Goal: Transaction & Acquisition: Book appointment/travel/reservation

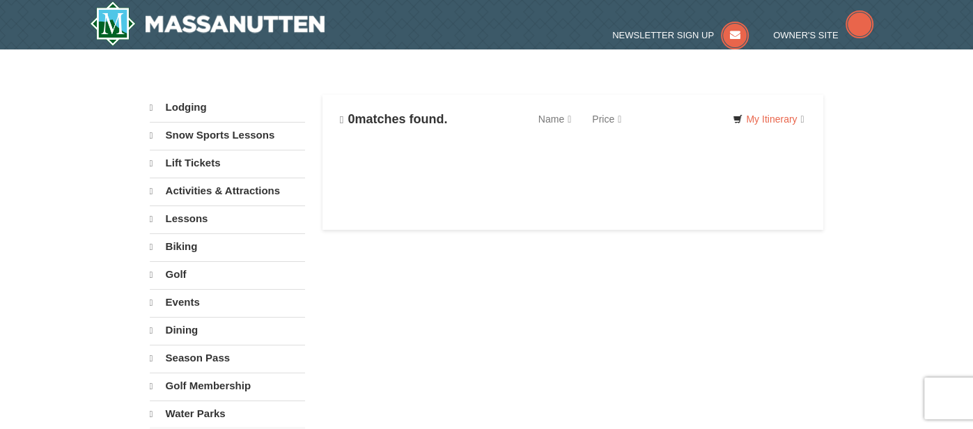
select select "10"
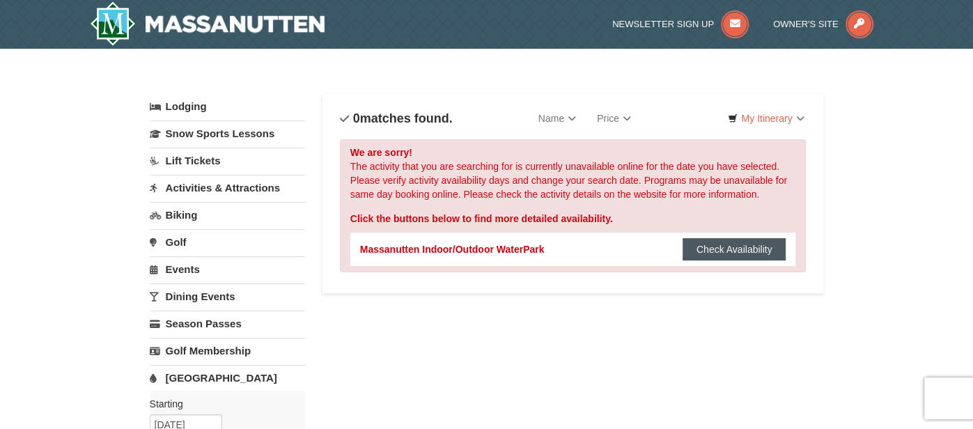
click at [715, 248] on button "Check Availability" at bounding box center [735, 249] width 104 height 22
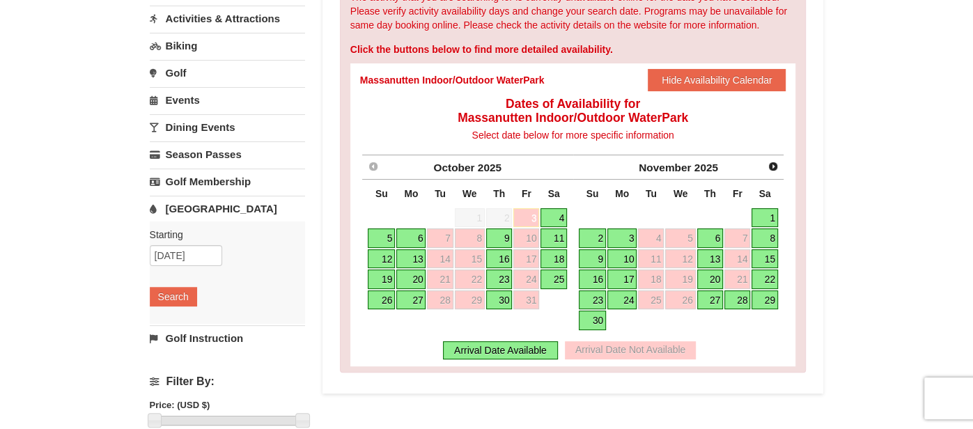
scroll to position [171, 0]
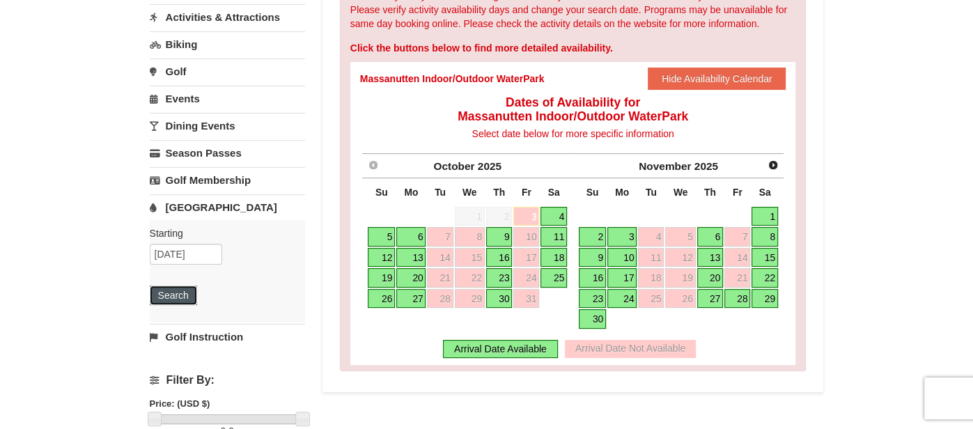
click at [175, 298] on button "Search" at bounding box center [173, 296] width 47 height 20
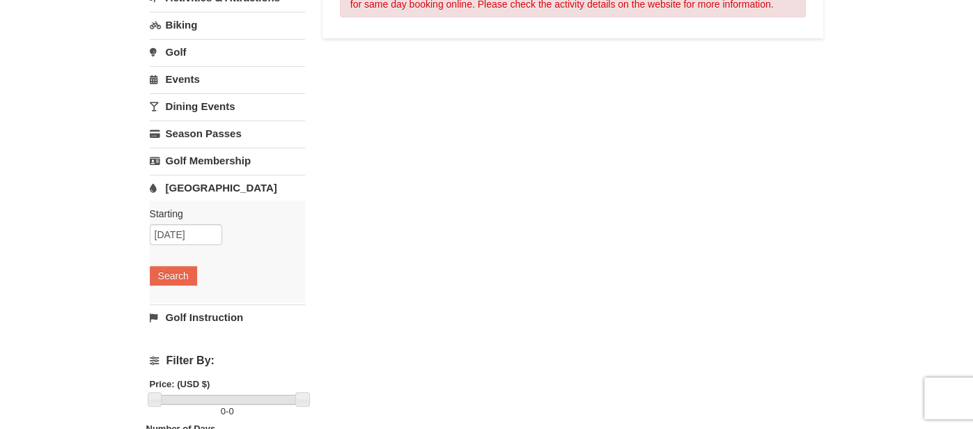
scroll to position [195, 0]
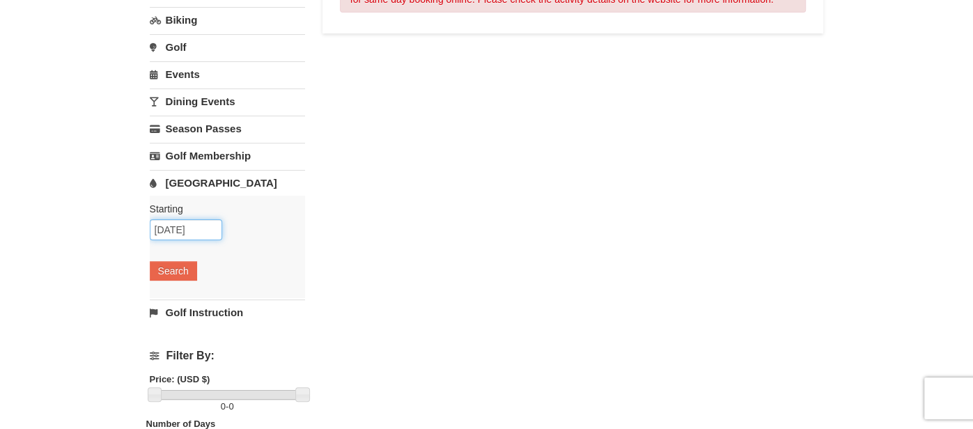
click at [202, 222] on input "10/17/2025" at bounding box center [186, 229] width 72 height 21
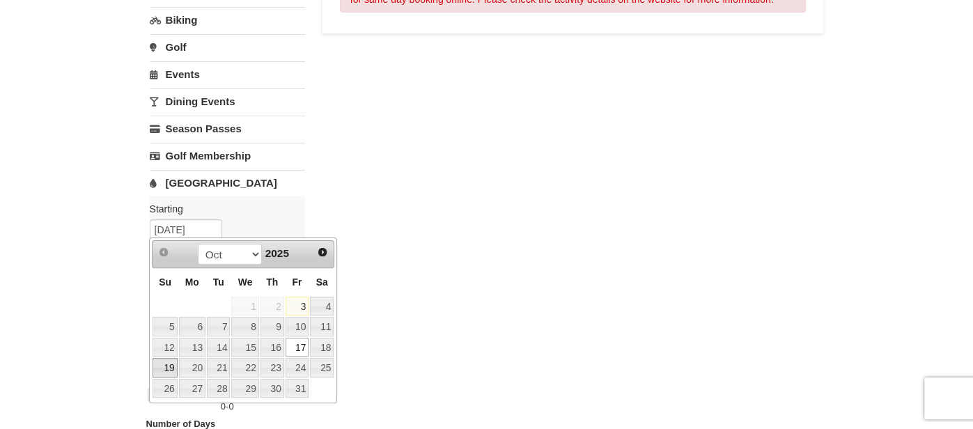
click at [167, 364] on link "19" at bounding box center [165, 368] width 24 height 20
type input "[DATE]"
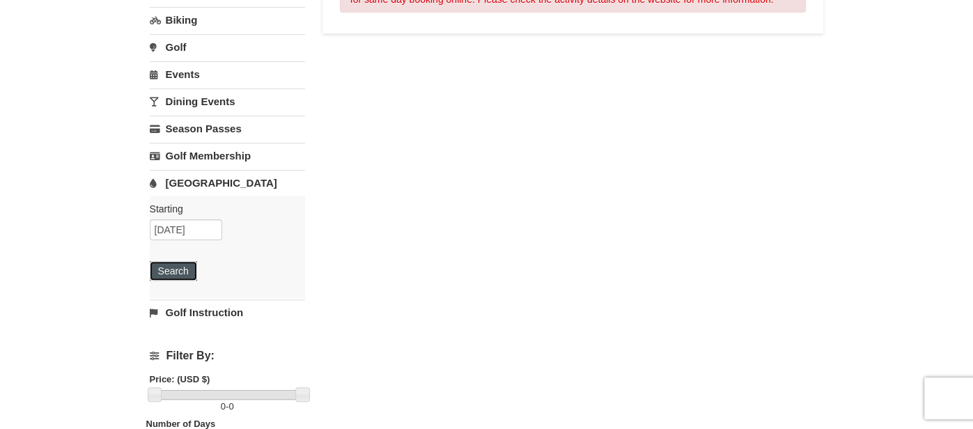
click at [164, 266] on button "Search" at bounding box center [173, 271] width 47 height 20
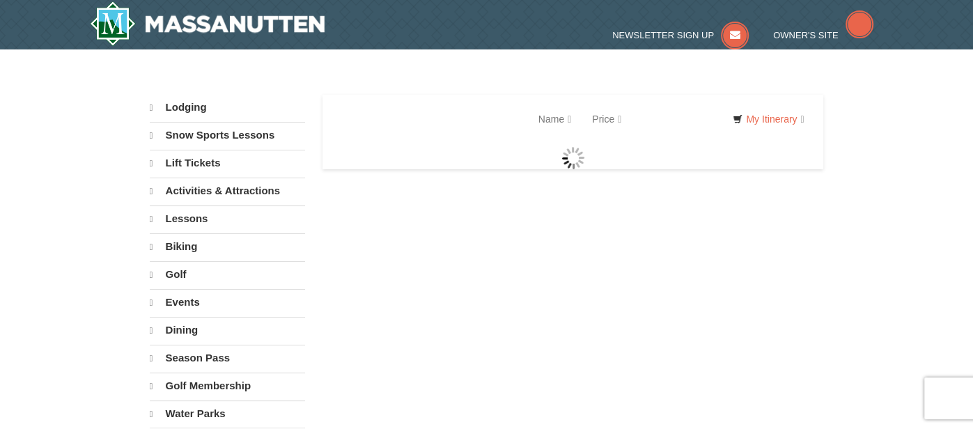
select select "10"
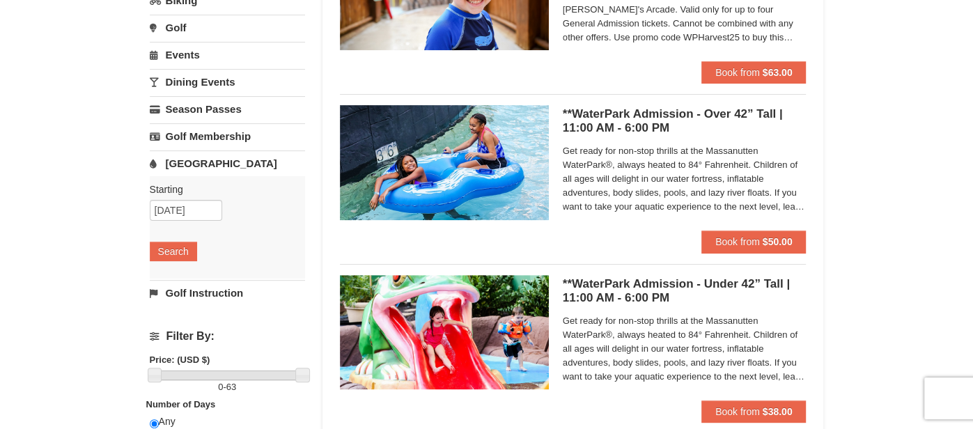
scroll to position [215, 0]
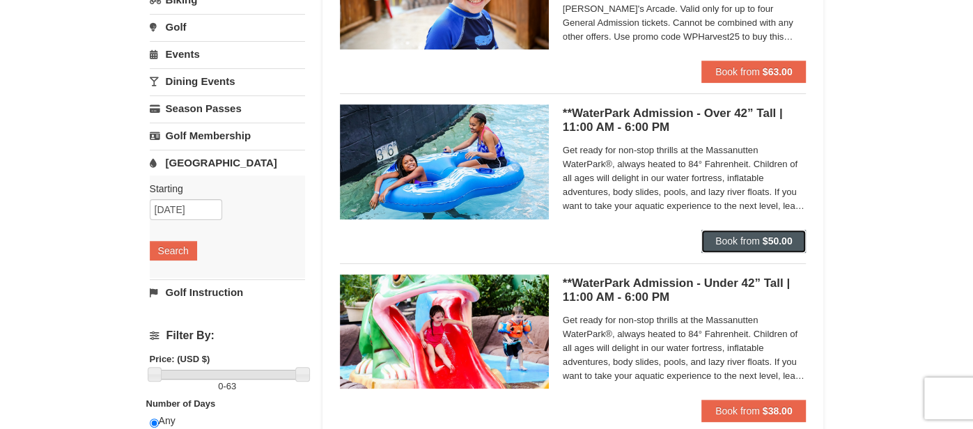
click at [732, 238] on span "Book from" at bounding box center [738, 241] width 45 height 11
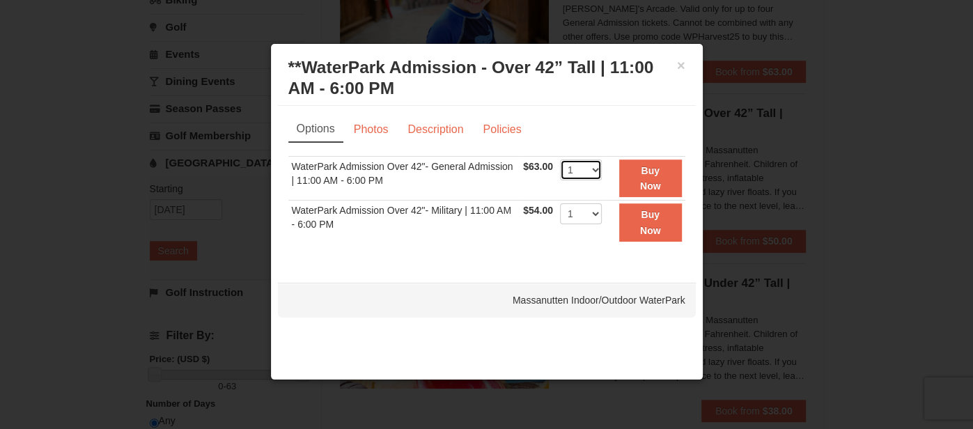
click at [592, 169] on select "1 2 3 4 5 6 7 8 9 10 11 12 13 14 15 16 17 18 19 20 21 22" at bounding box center [581, 170] width 42 height 21
select select "2"
click at [560, 160] on select "1 2 3 4 5 6 7 8 9 10 11 12 13 14 15 16 17 18 19 20 21 22" at bounding box center [581, 170] width 42 height 21
click at [595, 217] on select "1 2 3 4 5 6 7 8 9 10 11 12 13 14 15 16 17 18 19 20 21 22" at bounding box center [581, 213] width 42 height 21
click at [560, 203] on select "1 2 3 4 5 6 7 8 9 10 11 12 13 14 15 16 17 18 19 20 21 22" at bounding box center [581, 213] width 42 height 21
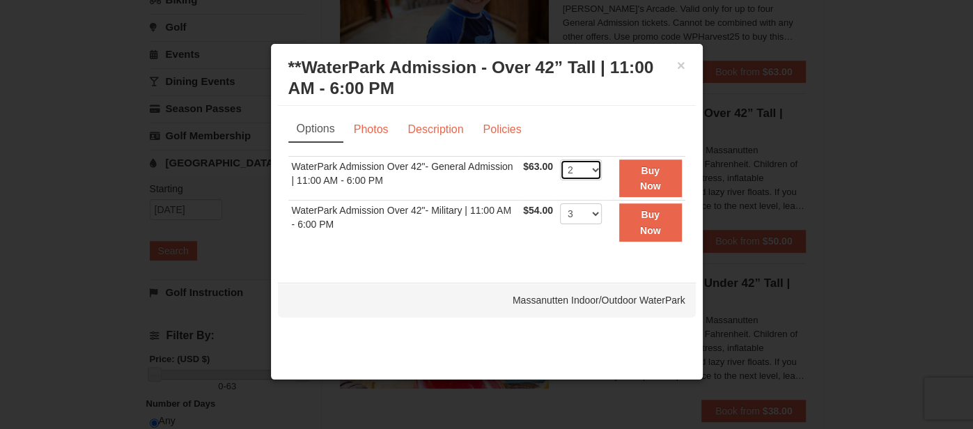
click at [598, 165] on select "1 2 3 4 5 6 7 8 9 10 11 12 13 14 15 16 17 18 19 20 21 22" at bounding box center [581, 170] width 42 height 21
click at [575, 164] on select "1 2 3 4 5 6 7 8 9 10 11 12 13 14 15 16 17 18 19 20 21 22" at bounding box center [581, 170] width 42 height 21
click at [594, 217] on select "1 2 3 4 5 6 7 8 9 10 11 12 13 14 15 16 17 18 19 20 21 22" at bounding box center [581, 213] width 42 height 21
select select "2"
click at [560, 203] on select "1 2 3 4 5 6 7 8 9 10 11 12 13 14 15 16 17 18 19 20 21 22" at bounding box center [581, 213] width 42 height 21
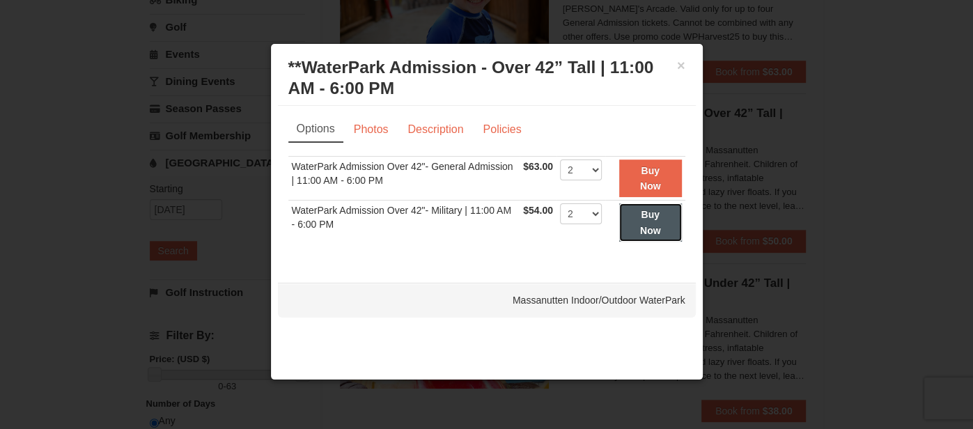
click at [654, 224] on strong "Buy Now" at bounding box center [650, 222] width 21 height 26
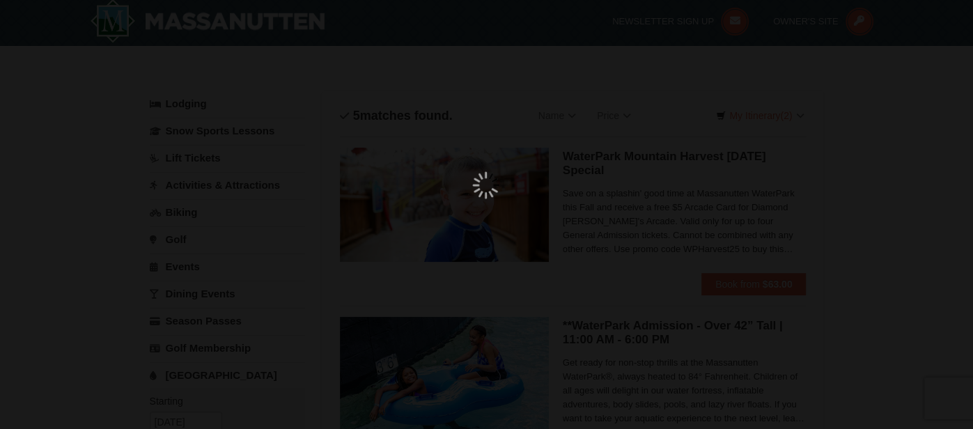
scroll to position [3, 0]
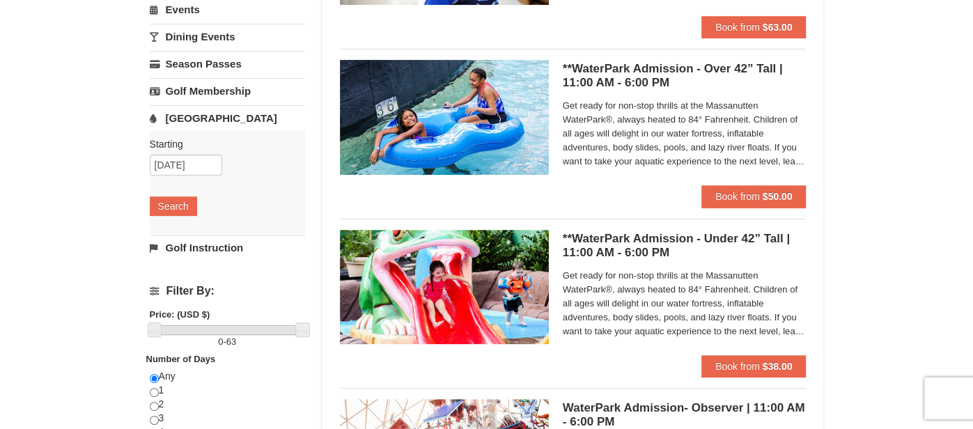
scroll to position [263, 0]
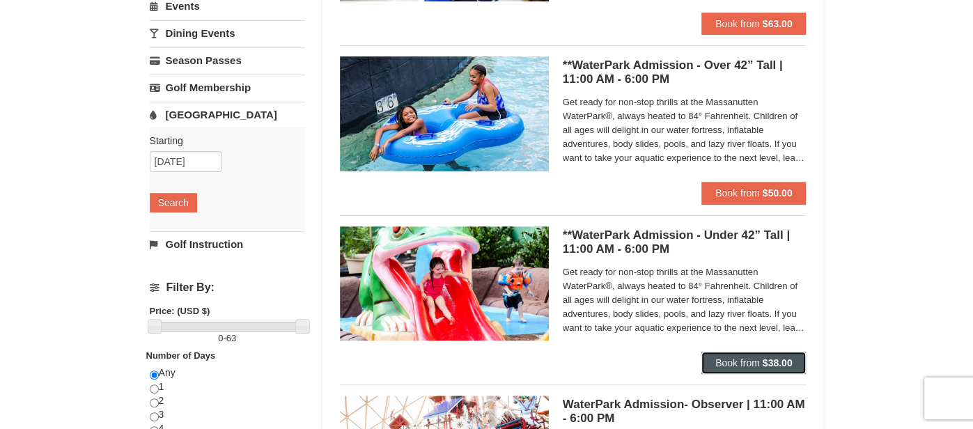
click at [752, 360] on span "Book from" at bounding box center [738, 362] width 45 height 11
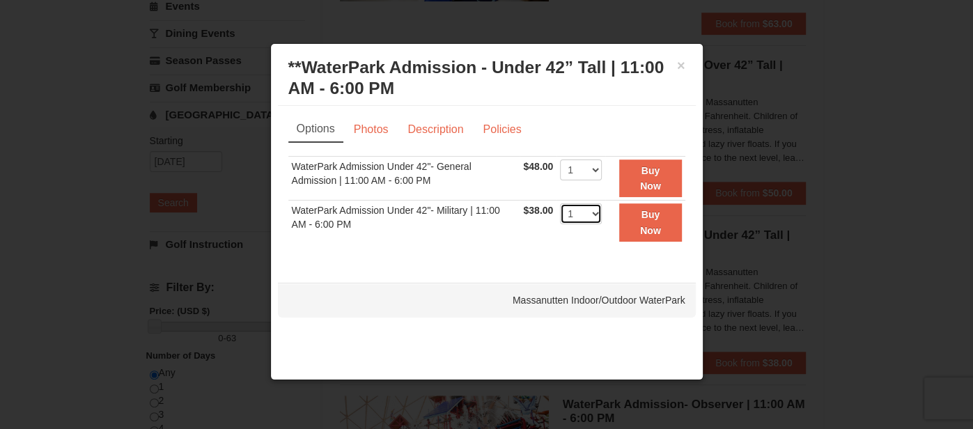
click at [594, 214] on select "1 2 3 4 5 6 7 8 9 10 11 12 13 14 15 16 17 18 19 20 21 22" at bounding box center [581, 213] width 42 height 21
select select "3"
click at [560, 203] on select "1 2 3 4 5 6 7 8 9 10 11 12 13 14 15 16 17 18 19 20 21 22" at bounding box center [581, 213] width 42 height 21
click at [630, 224] on button "Buy Now" at bounding box center [650, 222] width 62 height 38
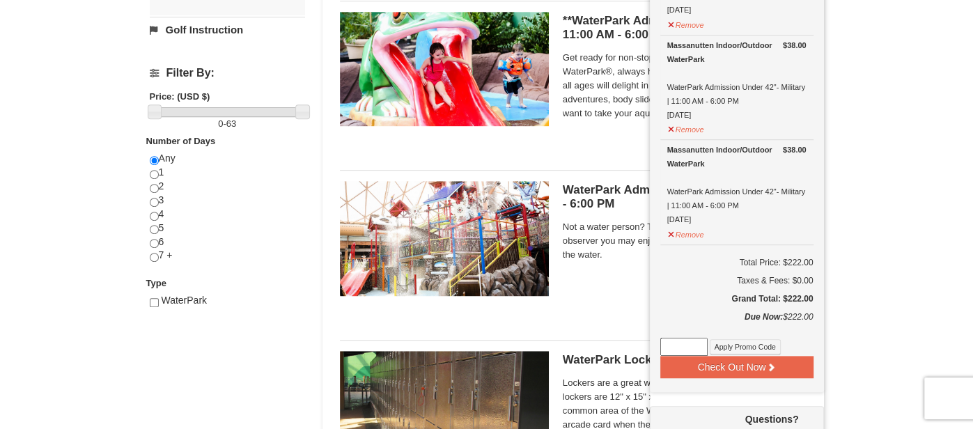
scroll to position [527, 0]
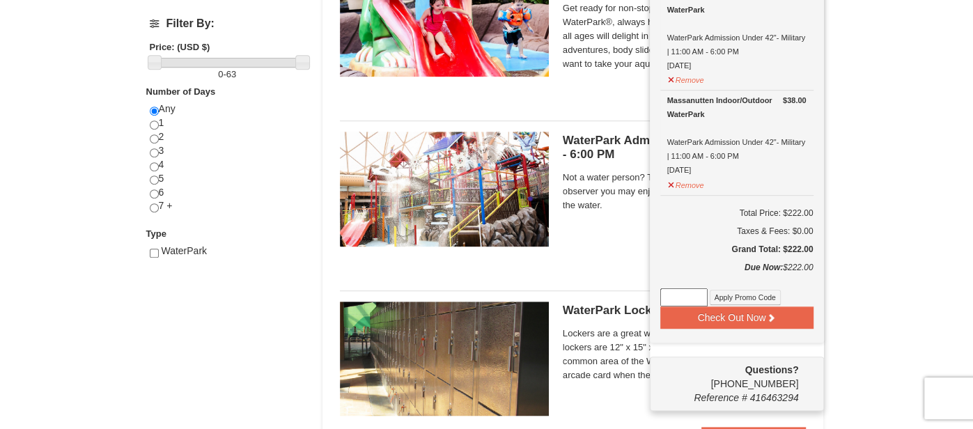
drag, startPoint x: 924, startPoint y: 180, endPoint x: 918, endPoint y: 171, distance: 11.0
click at [921, 173] on div "× Categories List Filter My Itinerary (5) Check Out Now [GEOGRAPHIC_DATA]. $54.…" at bounding box center [486, 9] width 973 height 977
